Goal: Transaction & Acquisition: Register for event/course

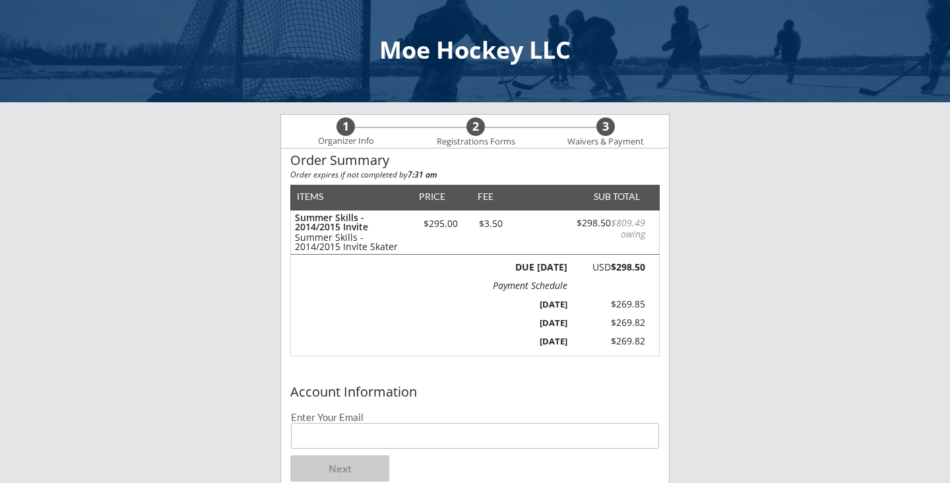
click at [473, 433] on input "email" at bounding box center [475, 436] width 368 height 26
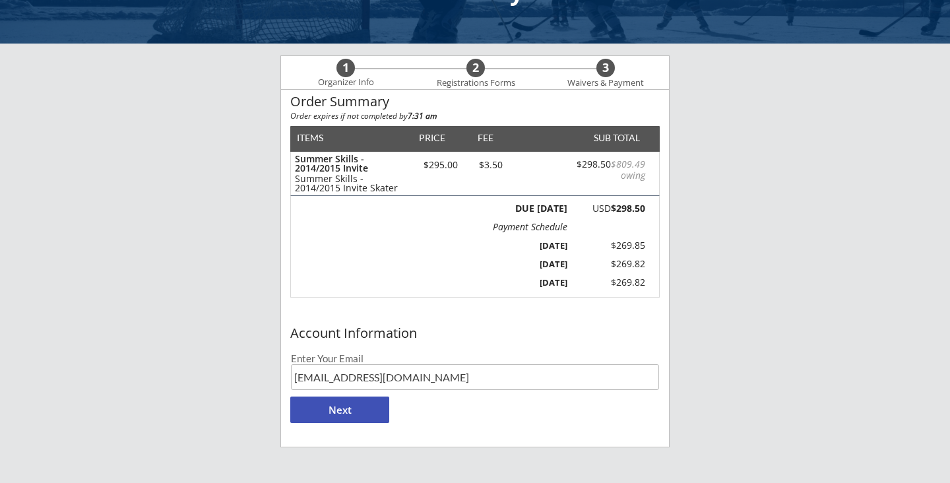
scroll to position [61, 0]
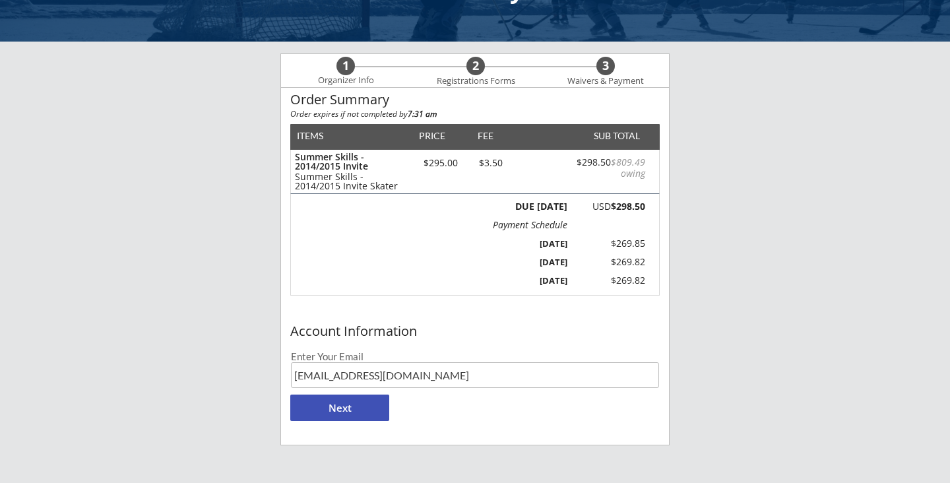
type input "mamamack44@gmail.com"
click at [371, 409] on button "Next" at bounding box center [339, 407] width 99 height 26
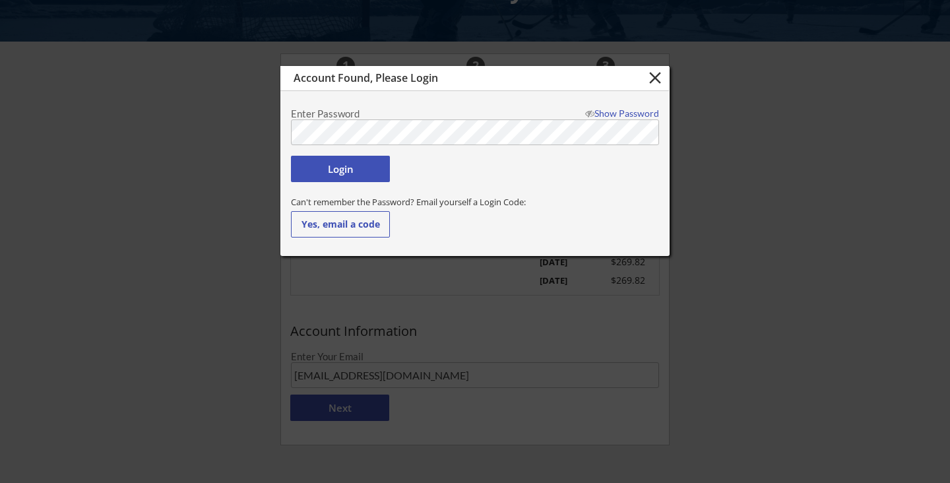
click at [383, 171] on button "Login" at bounding box center [340, 169] width 99 height 26
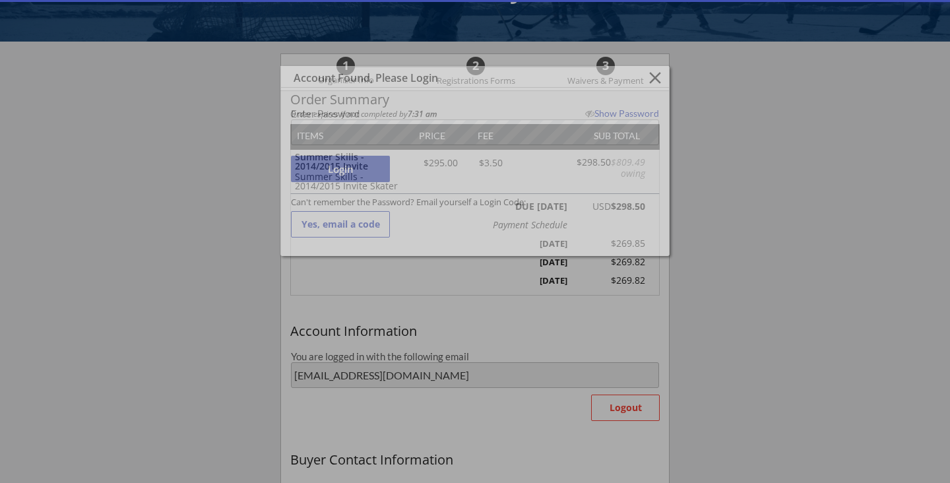
type input "mamamack44@gmail.com"
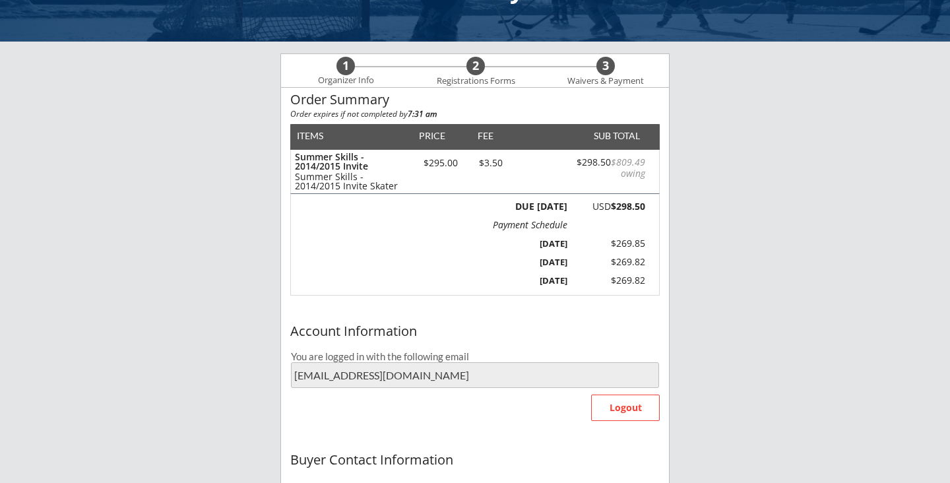
type input "Keri"
type input "Mack"
type input "(651) 491-1940"
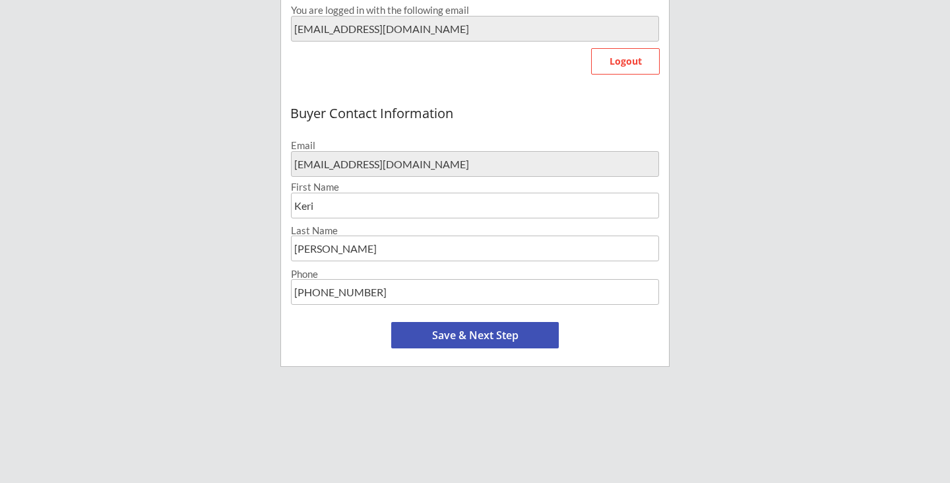
scroll to position [408, 0]
click at [441, 336] on button "Save & Next Step" at bounding box center [474, 333] width 167 height 26
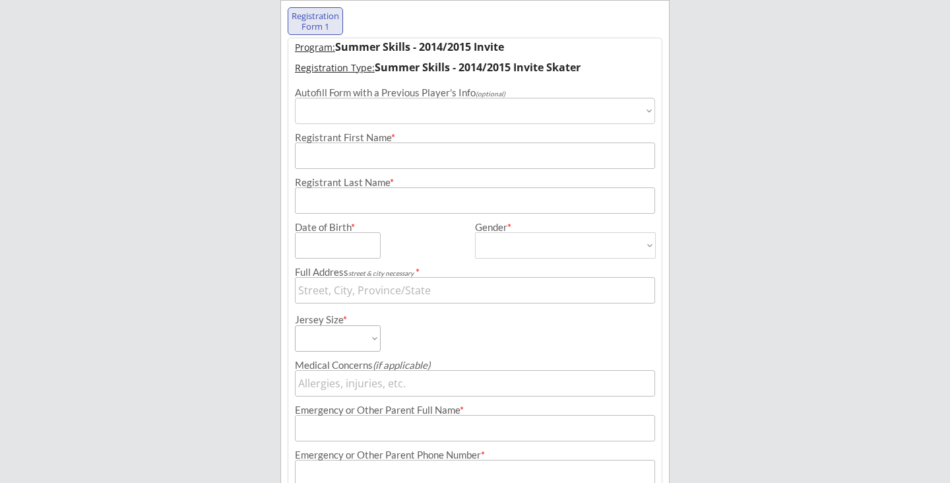
scroll to position [101, 0]
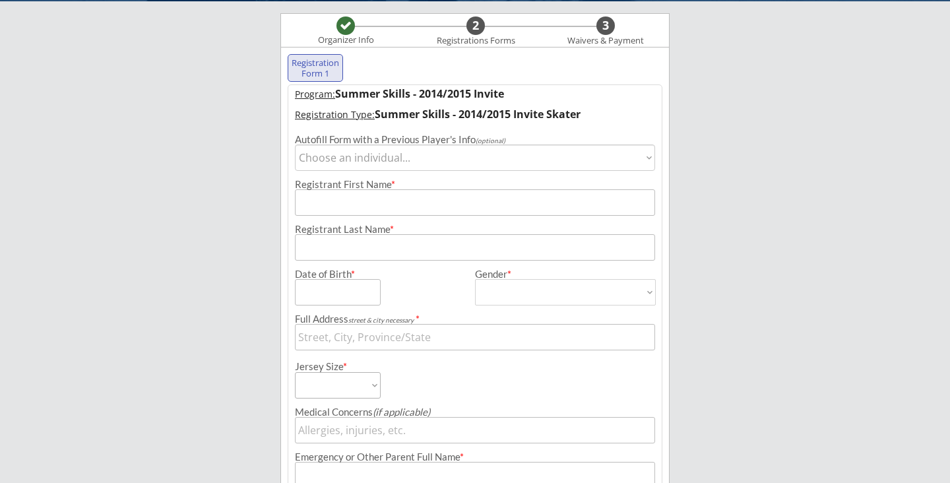
select select ""1348695171700984260__LOOKUP__1694002484238x638757335220879400""
type input "Leah"
type input "Mack"
type input "04/11/2015"
type input "3091 Dartmouth Dr, Excelsior, MN 55331, USA"
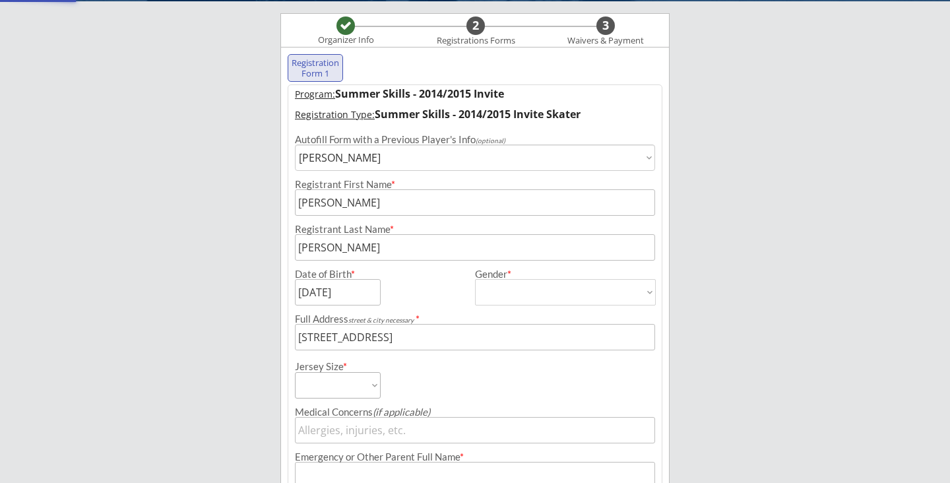
type input "Female"
select select ""Female""
select select ""Youth Large""
type input "None"
type input "Cordell Mack"
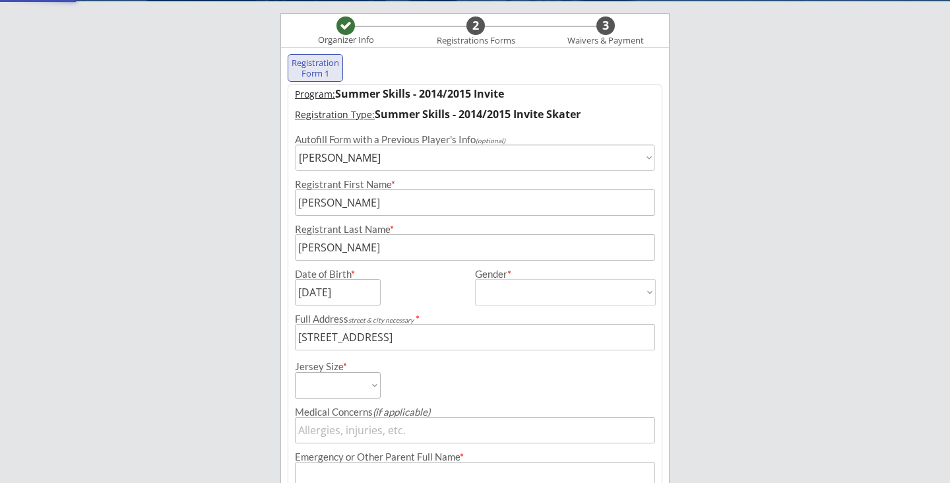
type input "(612) 597-8657"
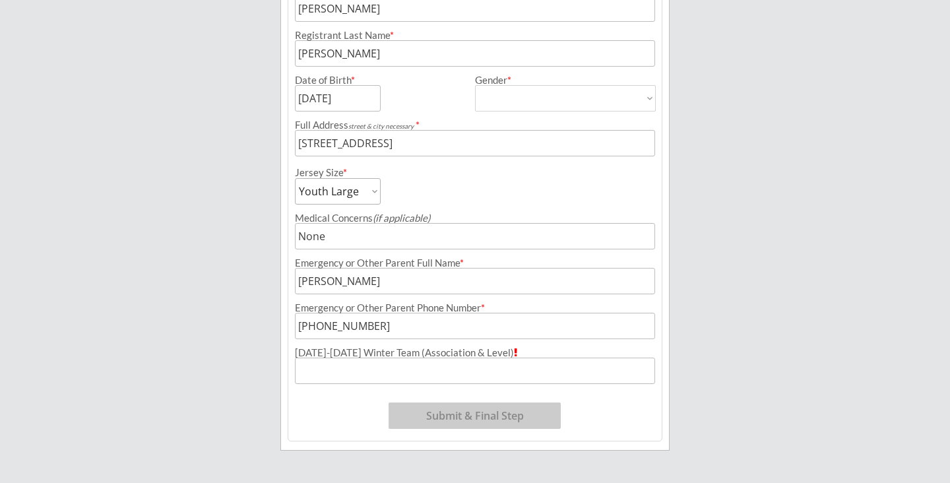
scroll to position [301, 0]
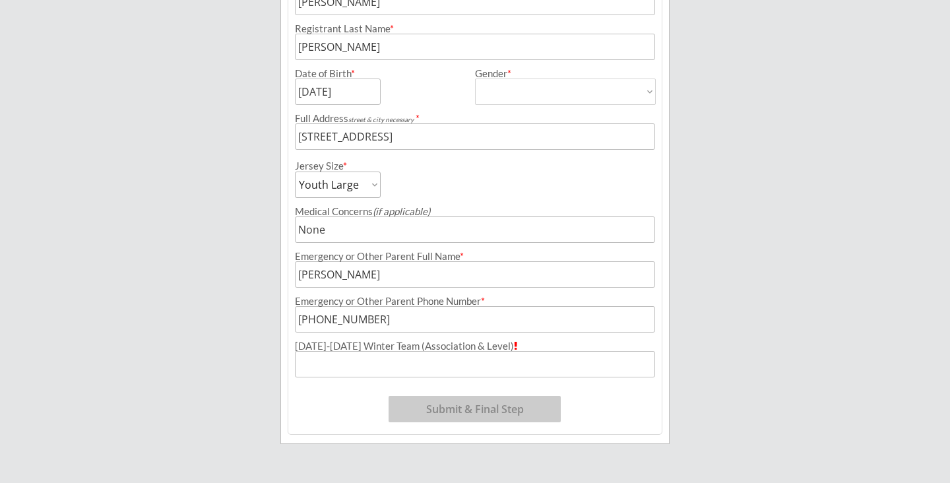
click at [531, 359] on input "input" at bounding box center [475, 364] width 360 height 26
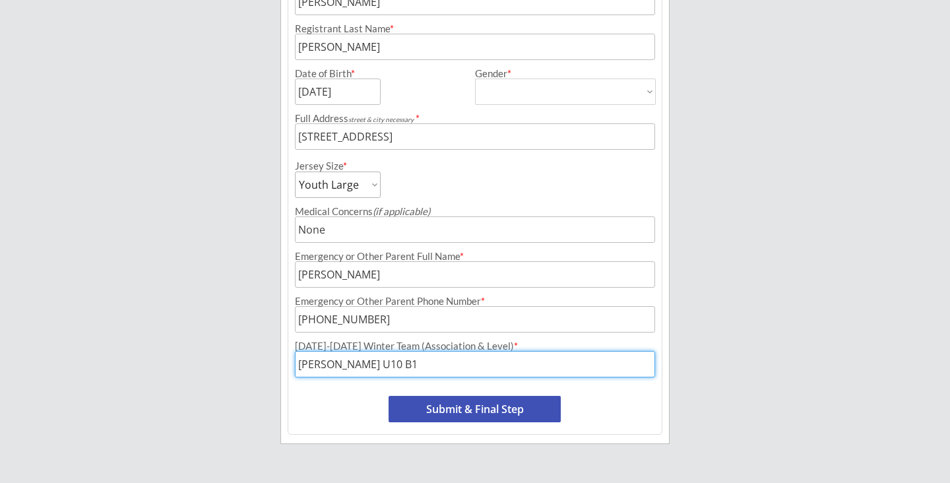
type input "Chaska Chanhassen U10 B1"
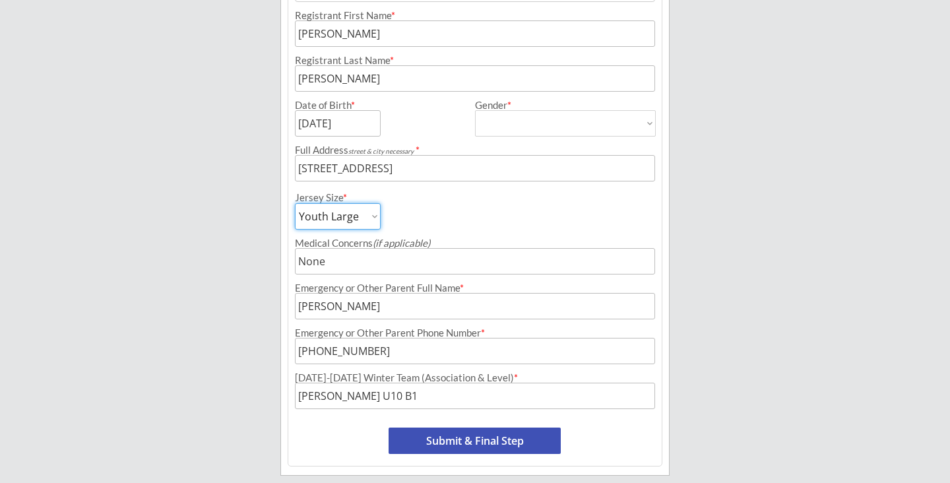
scroll to position [273, 0]
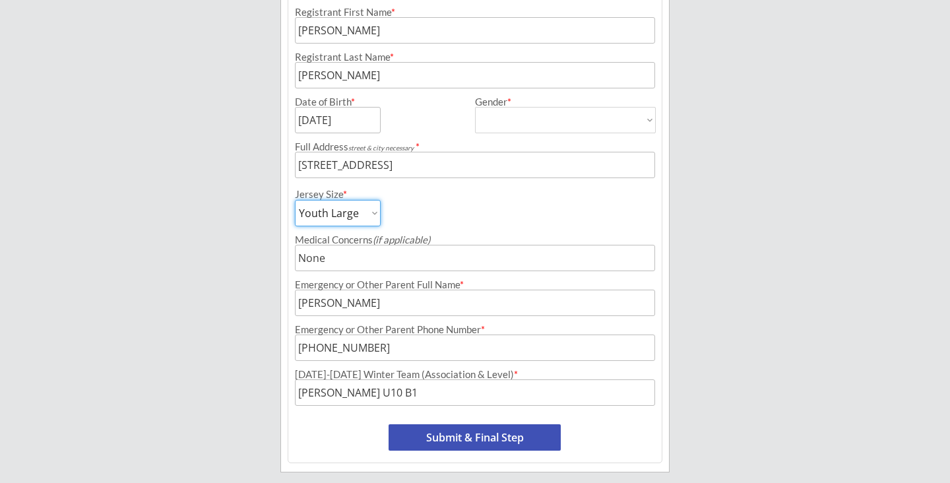
click at [470, 443] on button "Submit & Final Step" at bounding box center [474, 437] width 172 height 26
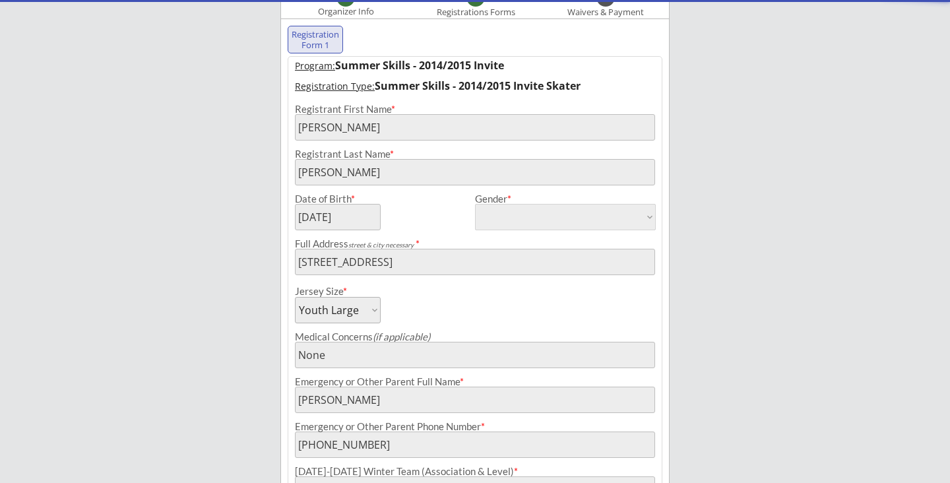
select select ""Yes, use this card""
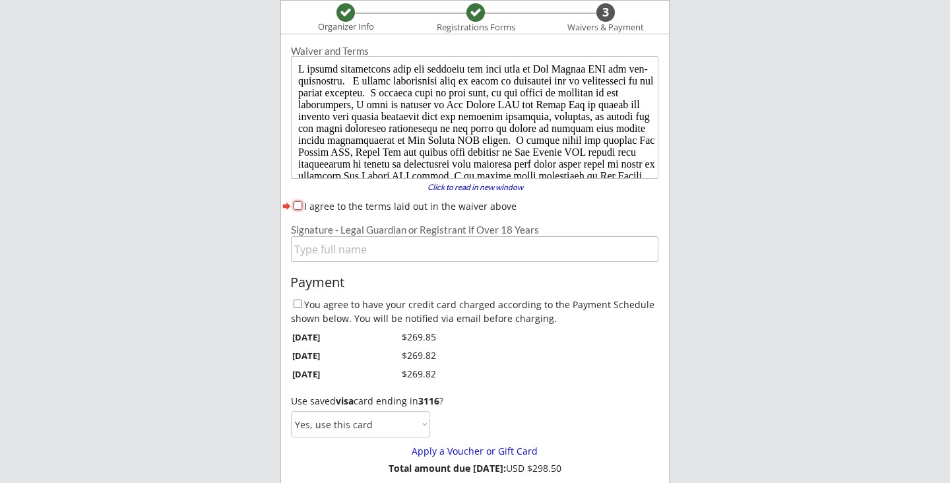
scroll to position [0, 0]
click at [295, 206] on input "I agree to the terms laid out in the waiver above" at bounding box center [297, 205] width 9 height 9
checkbox input "true"
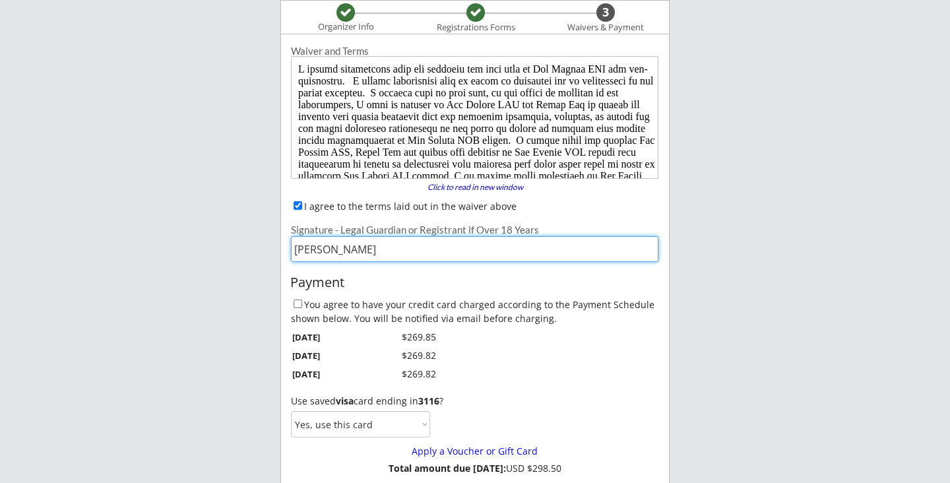
type input "Keri Mack"
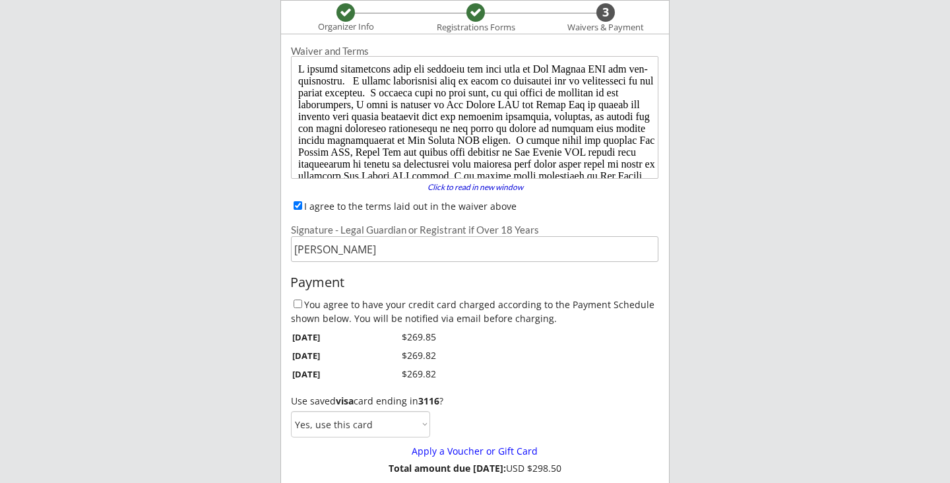
click at [296, 306] on input "You agree to have your credit card charged according to the Payment Schedule sh…" at bounding box center [297, 303] width 9 height 9
checkbox input "true"
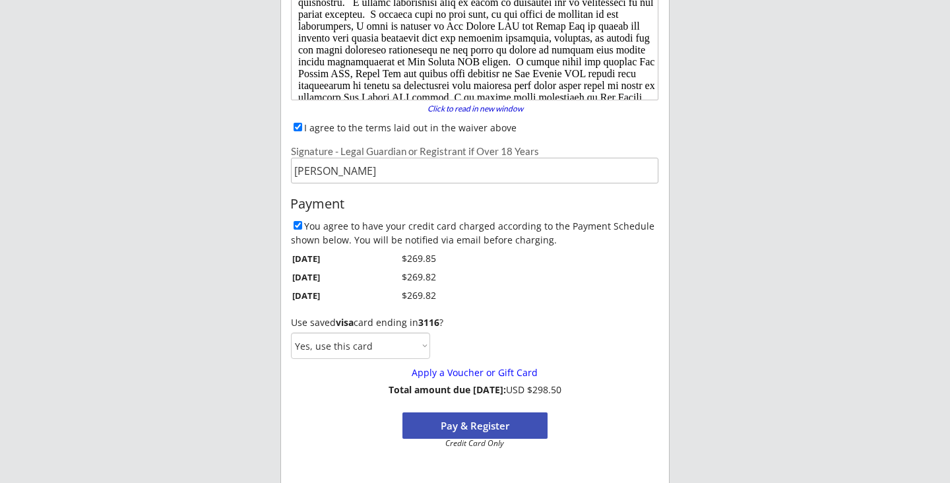
scroll to position [195, 0]
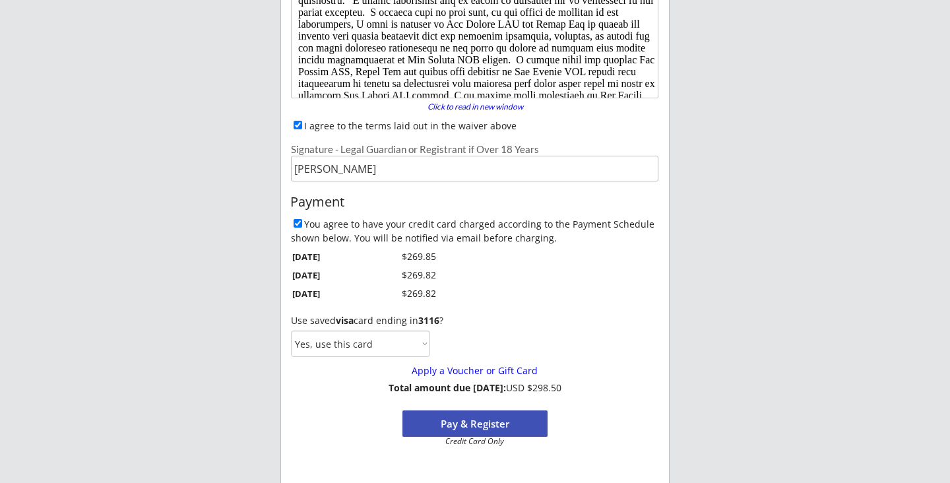
click at [468, 425] on button "Pay & Register" at bounding box center [474, 423] width 145 height 26
